Goal: Task Accomplishment & Management: Use online tool/utility

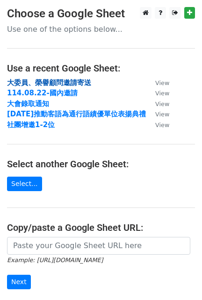
click at [70, 80] on strong "大委員、榮譽顧問邀請寄送" at bounding box center [49, 83] width 84 height 8
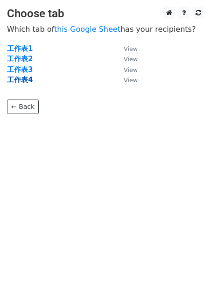
click at [27, 80] on strong "工作表4" at bounding box center [20, 80] width 26 height 8
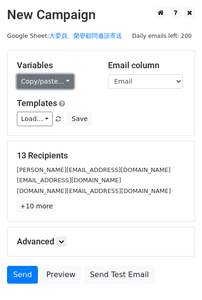
click at [62, 82] on link "Copy/paste..." at bounding box center [45, 81] width 57 height 15
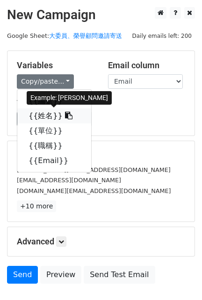
click at [65, 114] on icon at bounding box center [68, 115] width 7 height 7
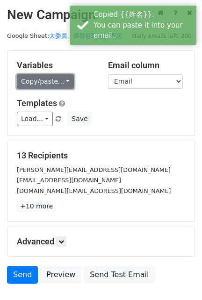
click at [66, 82] on link "Copy/paste..." at bounding box center [45, 81] width 57 height 15
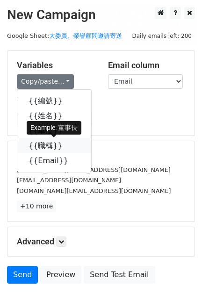
drag, startPoint x: 61, startPoint y: 146, endPoint x: 55, endPoint y: 146, distance: 6.6
click at [65, 146] on icon at bounding box center [68, 145] width 7 height 7
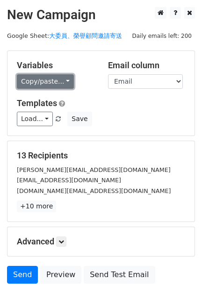
click at [65, 85] on link "Copy/paste..." at bounding box center [45, 81] width 57 height 15
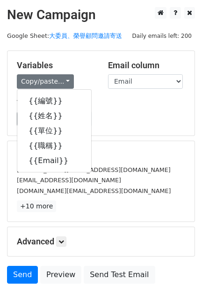
click at [156, 116] on div "Load... Webinar Invitation Order Confirmation Trial Expiration Warning Newslett…" at bounding box center [101, 119] width 182 height 15
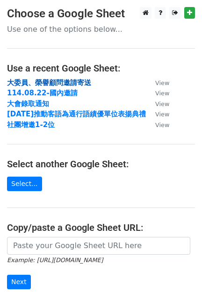
click at [58, 81] on strong "大委員、榮譽顧問邀請寄送" at bounding box center [49, 83] width 84 height 8
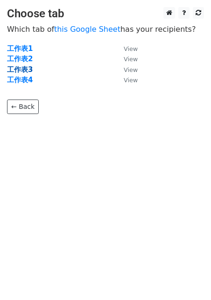
click at [23, 70] on strong "工作表3" at bounding box center [20, 69] width 26 height 8
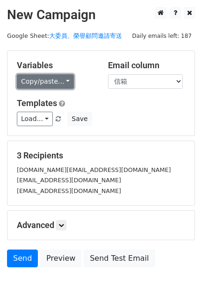
click at [64, 82] on link "Copy/paste..." at bounding box center [45, 81] width 57 height 15
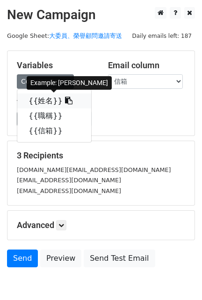
click at [65, 99] on icon at bounding box center [68, 100] width 7 height 7
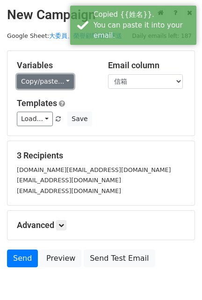
click at [67, 83] on link "Copy/paste..." at bounding box center [45, 81] width 57 height 15
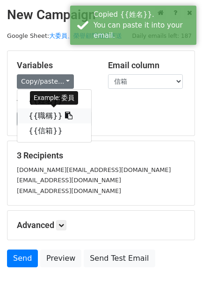
drag, startPoint x: 61, startPoint y: 115, endPoint x: 12, endPoint y: 109, distance: 49.0
click at [65, 115] on icon at bounding box center [68, 115] width 7 height 7
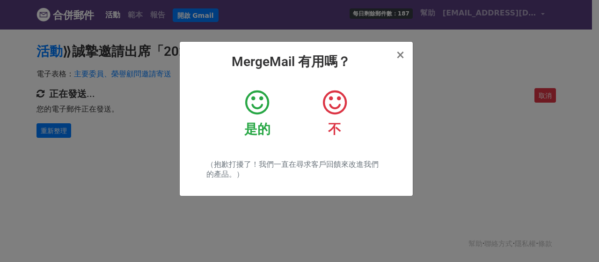
click at [262, 110] on icon at bounding box center [257, 102] width 24 height 28
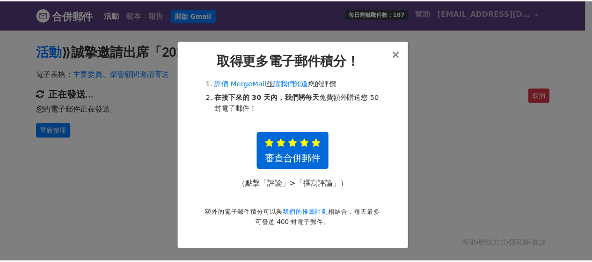
scroll to position [1, 0]
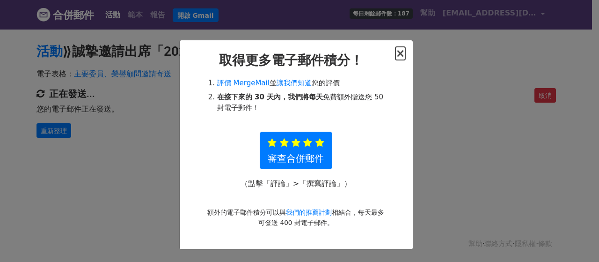
click at [400, 51] on font "×" at bounding box center [399, 53] width 9 height 13
